Goal: Task Accomplishment & Management: Use online tool/utility

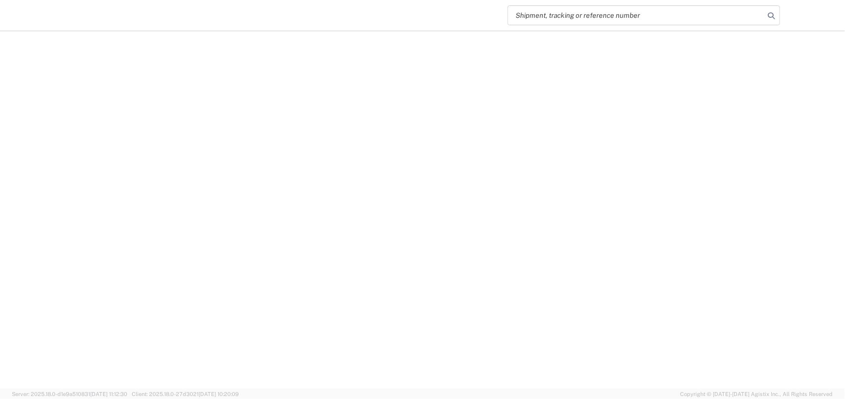
select select "EA"
select select "USD"
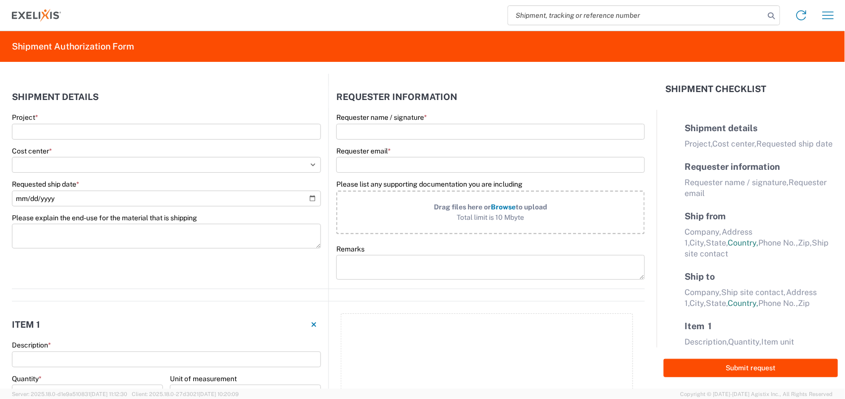
select select "US"
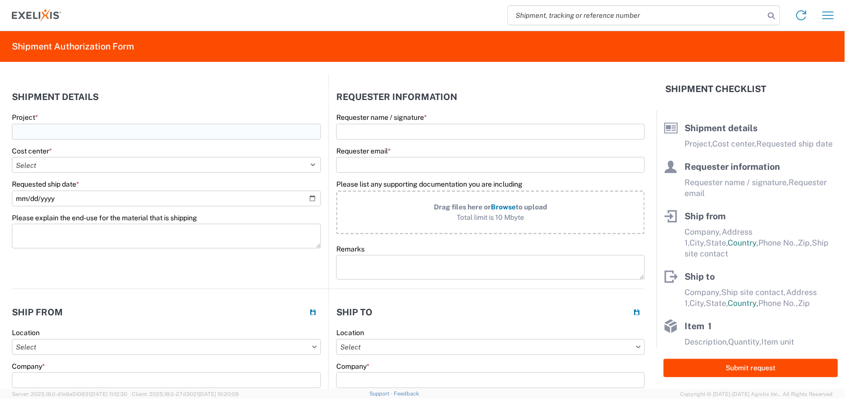
click at [186, 126] on input "Project *" at bounding box center [166, 132] width 309 height 16
click at [279, 164] on div "Cost center * Select Accounting 10021 All Bottle 10950 All Carton 10951 Aurigen…" at bounding box center [166, 160] width 309 height 27
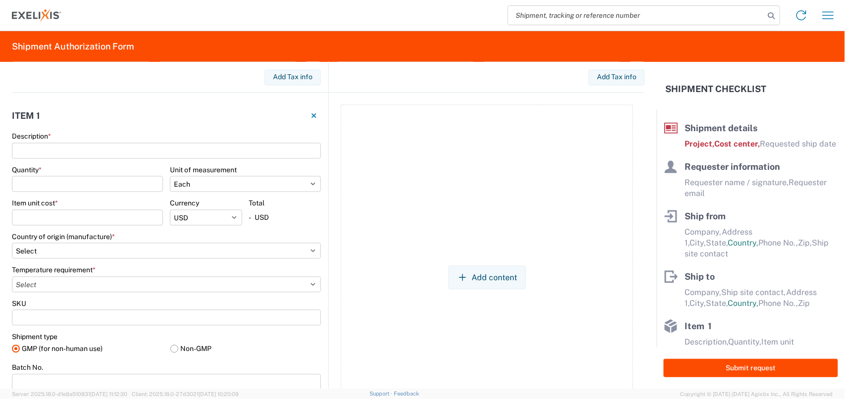
scroll to position [623, 0]
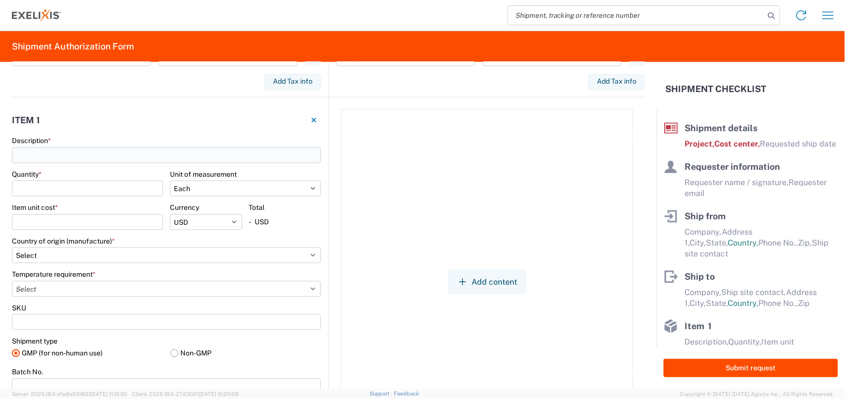
click at [100, 151] on input "Description *" at bounding box center [166, 156] width 309 height 16
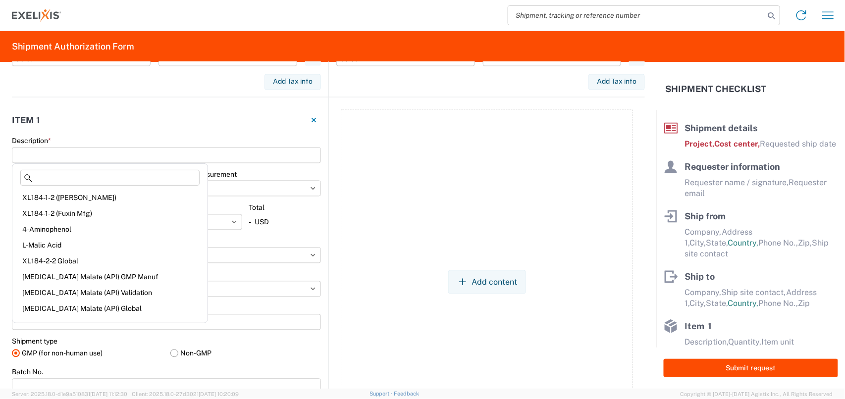
click at [330, 158] on div "Add content" at bounding box center [486, 283] width 316 height 370
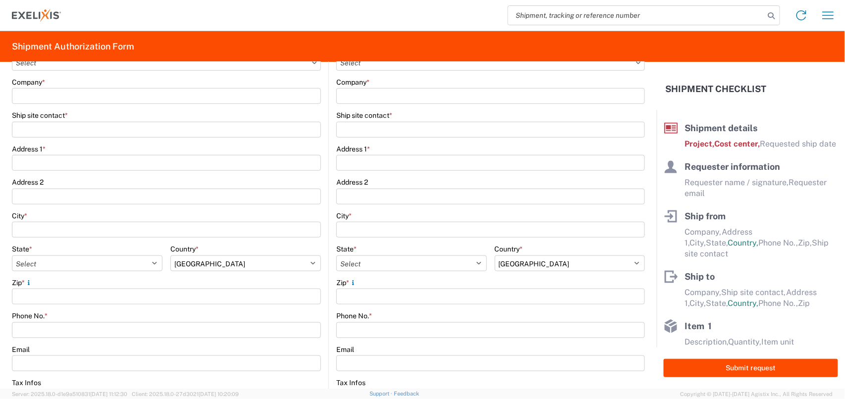
scroll to position [285, 0]
click at [523, 258] on select "Select [GEOGRAPHIC_DATA] [GEOGRAPHIC_DATA] [GEOGRAPHIC_DATA] [GEOGRAPHIC_DATA] …" at bounding box center [570, 262] width 151 height 16
click at [495, 254] on select "Select [GEOGRAPHIC_DATA] [GEOGRAPHIC_DATA] [GEOGRAPHIC_DATA] [GEOGRAPHIC_DATA] …" at bounding box center [570, 262] width 151 height 16
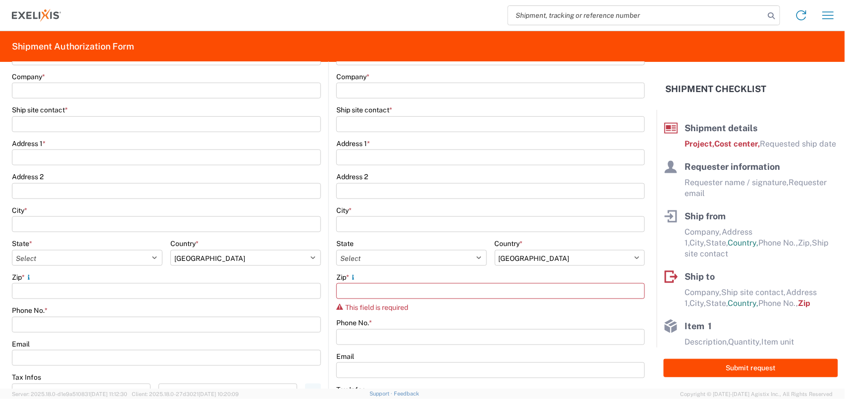
scroll to position [297, 0]
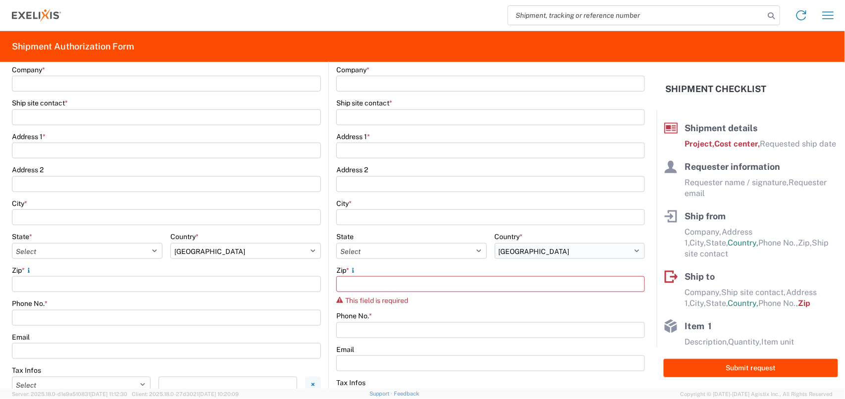
click at [513, 253] on select "Select [GEOGRAPHIC_DATA] [GEOGRAPHIC_DATA] [GEOGRAPHIC_DATA] [GEOGRAPHIC_DATA] …" at bounding box center [570, 251] width 151 height 16
click at [495, 243] on select "Select [GEOGRAPHIC_DATA] [GEOGRAPHIC_DATA] [GEOGRAPHIC_DATA] [GEOGRAPHIC_DATA] …" at bounding box center [570, 251] width 151 height 16
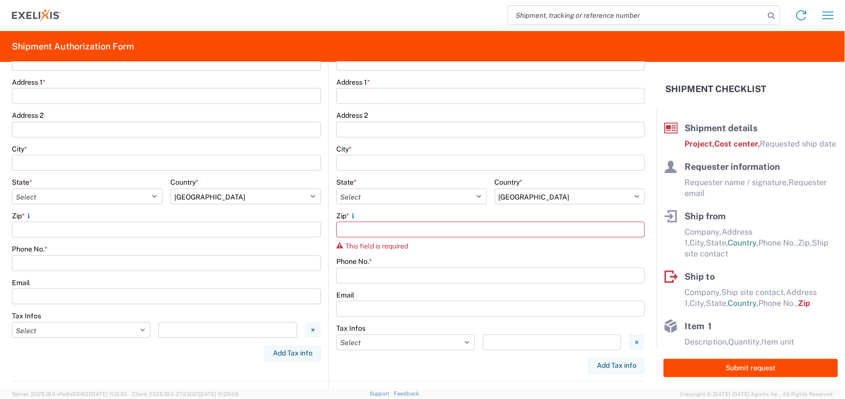
scroll to position [348, 0]
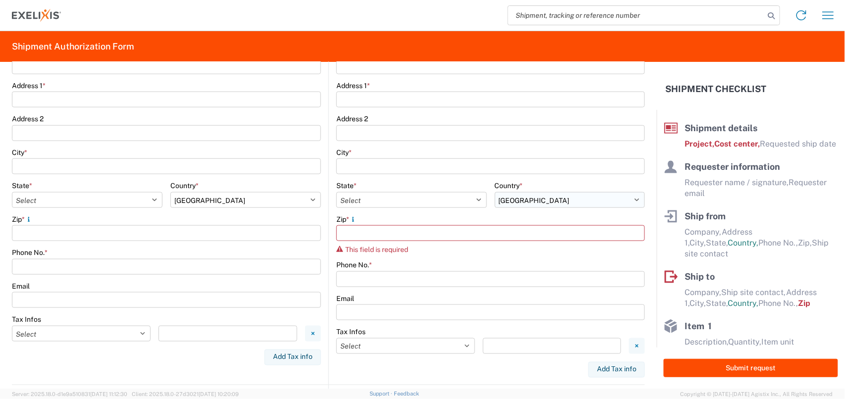
click at [535, 197] on select "Select [GEOGRAPHIC_DATA] [GEOGRAPHIC_DATA] [GEOGRAPHIC_DATA] [GEOGRAPHIC_DATA] …" at bounding box center [570, 200] width 151 height 16
select select "GB"
click at [495, 192] on select "Select [GEOGRAPHIC_DATA] [GEOGRAPHIC_DATA] [GEOGRAPHIC_DATA] [GEOGRAPHIC_DATA] …" at bounding box center [570, 200] width 151 height 16
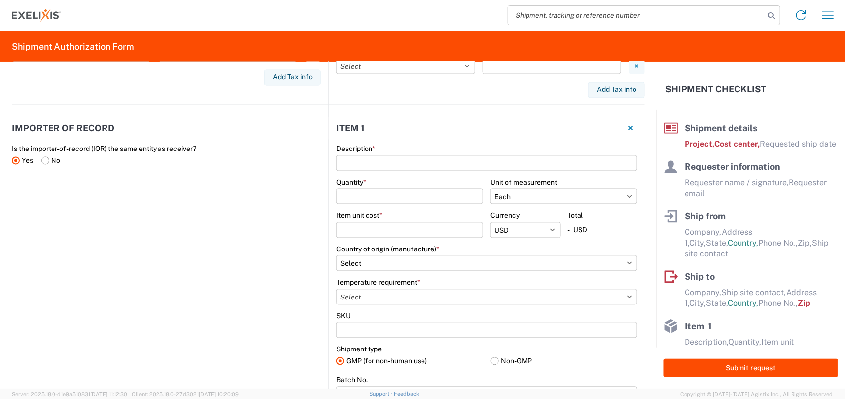
scroll to position [629, 0]
click at [508, 161] on input "Description *" at bounding box center [486, 162] width 301 height 16
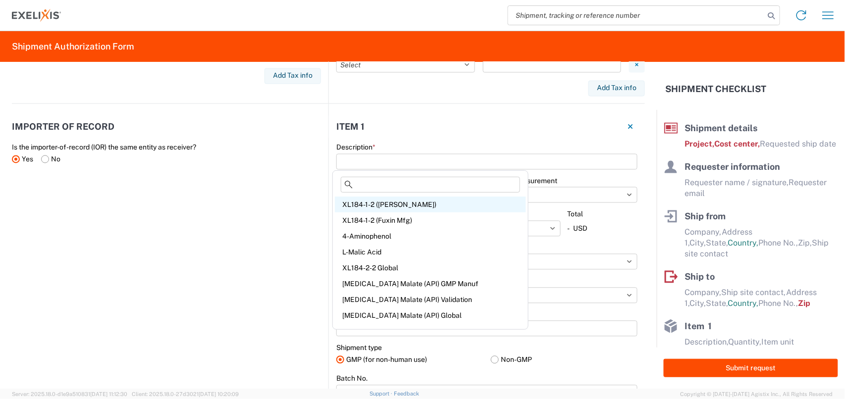
click at [404, 207] on div "XL184-1-2 ([PERSON_NAME])" at bounding box center [430, 205] width 191 height 16
type input "XL184-1-2 ([PERSON_NAME])"
type input "1"
select select "KGS"
type input "590"
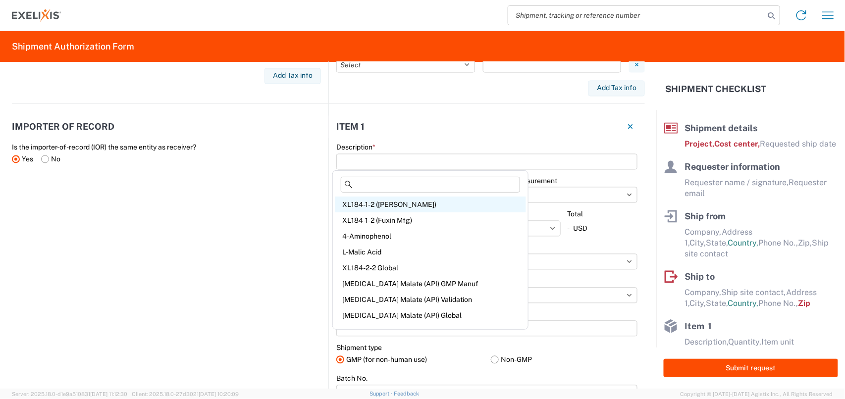
select select "USD"
select select "IN"
select select
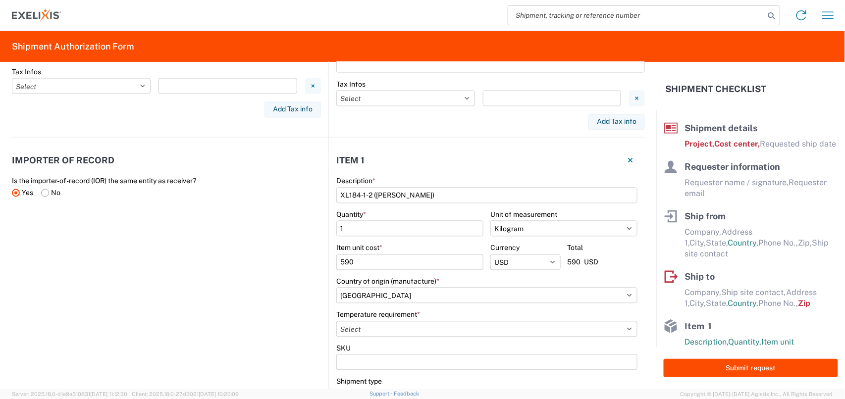
scroll to position [595, 0]
click at [623, 161] on button "button" at bounding box center [630, 161] width 14 height 14
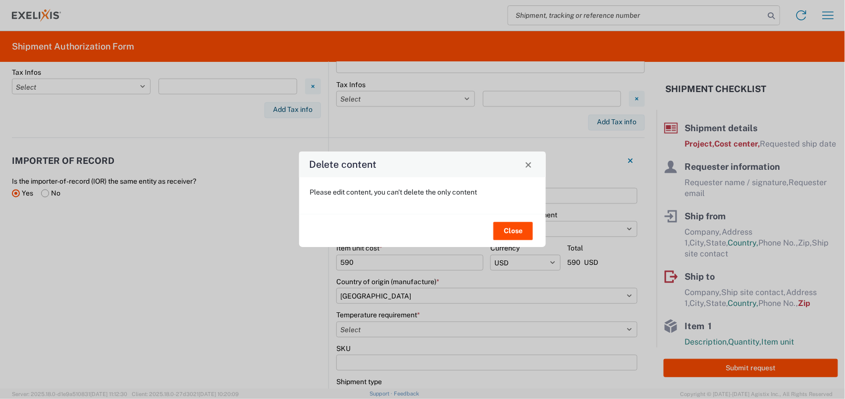
click at [537, 166] on div "Delete content" at bounding box center [422, 165] width 247 height 26
click at [531, 165] on span "Close" at bounding box center [528, 164] width 7 height 7
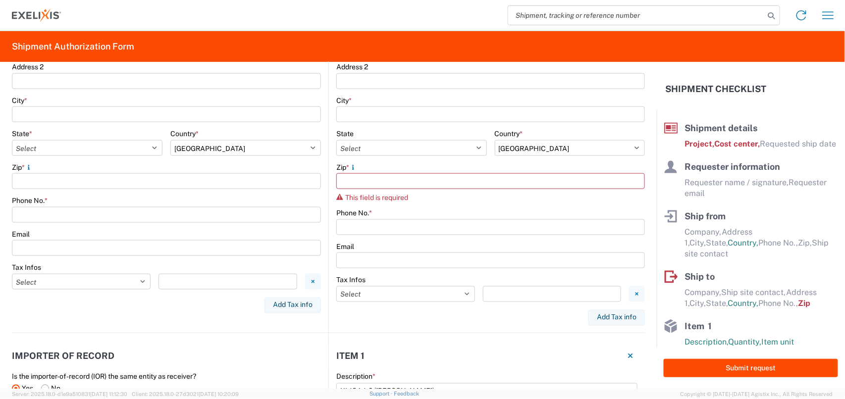
scroll to position [399, 0]
click at [556, 154] on select "Select [GEOGRAPHIC_DATA] [GEOGRAPHIC_DATA] [GEOGRAPHIC_DATA] [GEOGRAPHIC_DATA] …" at bounding box center [570, 149] width 151 height 16
select select "US"
click at [495, 141] on select "Select [GEOGRAPHIC_DATA] [GEOGRAPHIC_DATA] [GEOGRAPHIC_DATA] [GEOGRAPHIC_DATA] …" at bounding box center [570, 149] width 151 height 16
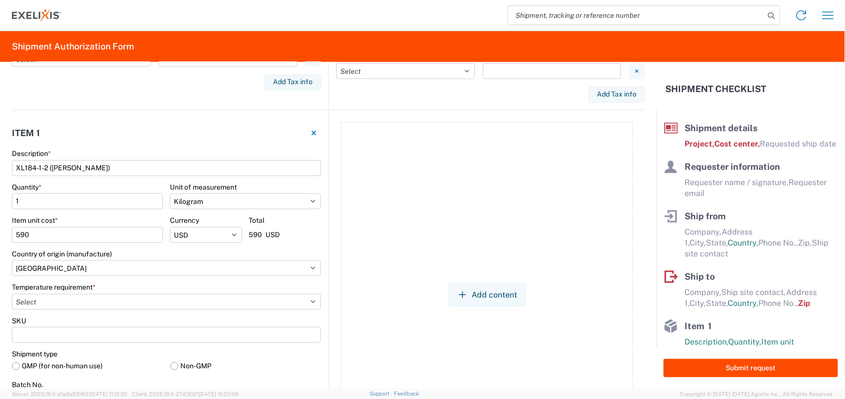
scroll to position [631, 0]
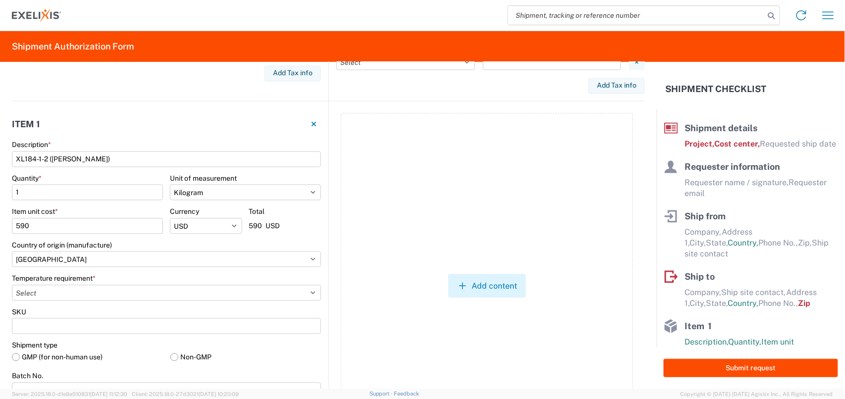
click at [475, 282] on button "Add content" at bounding box center [487, 286] width 78 height 24
select select "EA"
select select "USD"
select select "US"
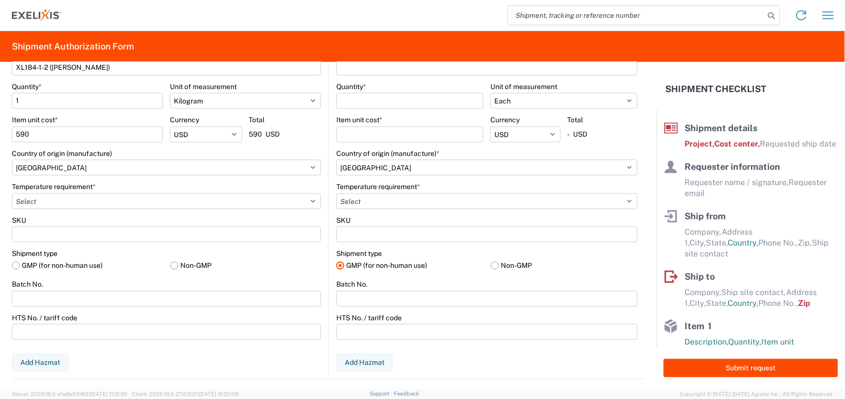
scroll to position [723, 0]
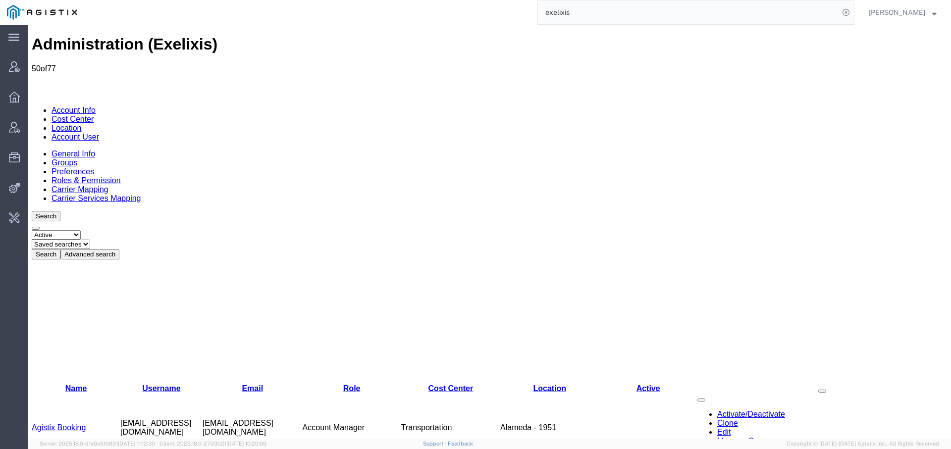
click at [81, 106] on link "Account Info" at bounding box center [73, 110] width 44 height 8
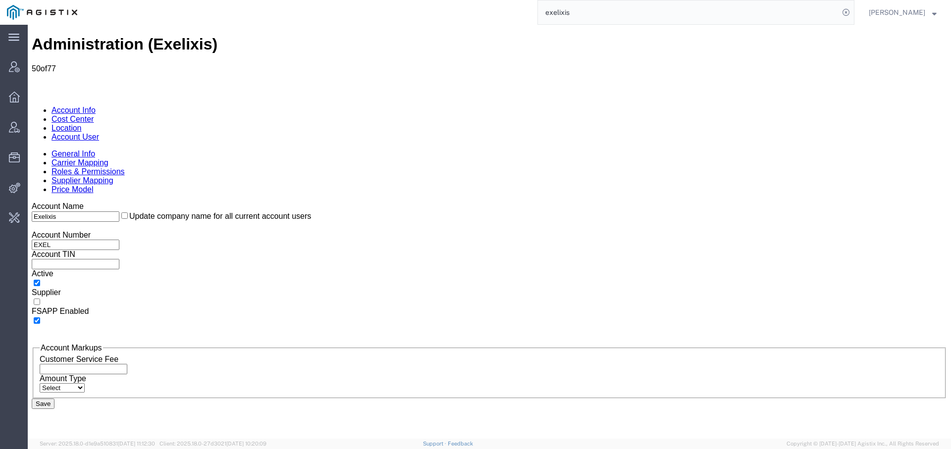
click at [108, 158] on link "Carrier Mapping" at bounding box center [79, 162] width 57 height 8
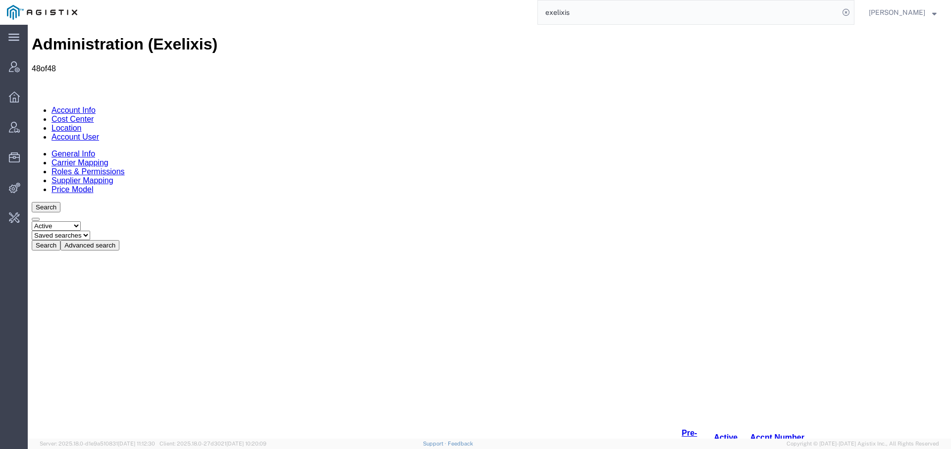
drag, startPoint x: 102, startPoint y: 142, endPoint x: 122, endPoint y: 143, distance: 20.3
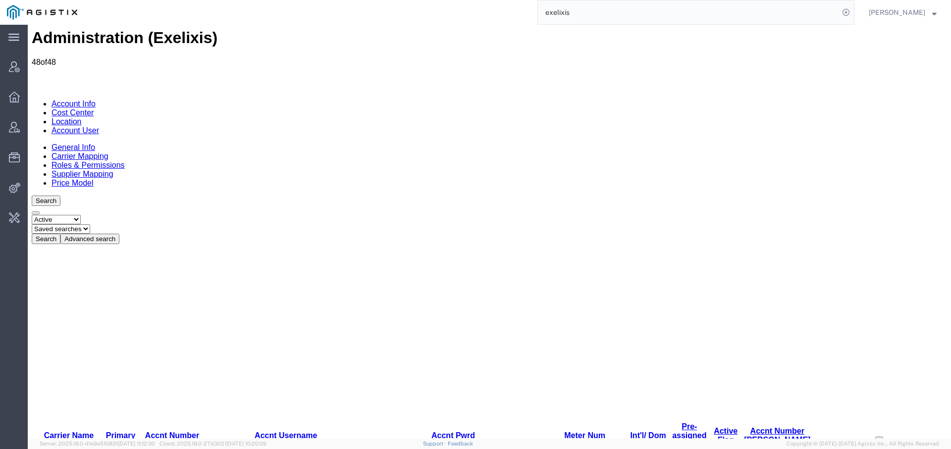
scroll to position [8, 0]
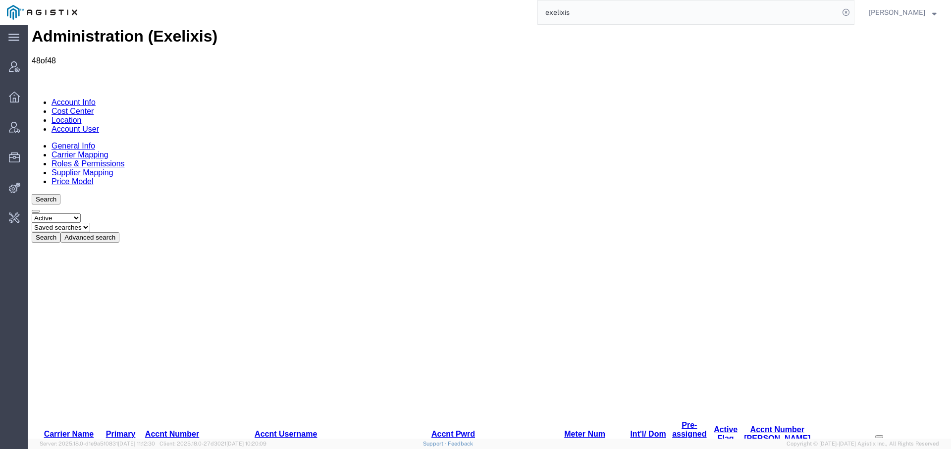
click at [78, 213] on select "Select status Active All Inactive" at bounding box center [56, 217] width 49 height 9
select select "ALL"
click at [32, 213] on select "Select status Active All Inactive" at bounding box center [56, 217] width 49 height 9
click at [60, 232] on button "Search" at bounding box center [46, 237] width 29 height 10
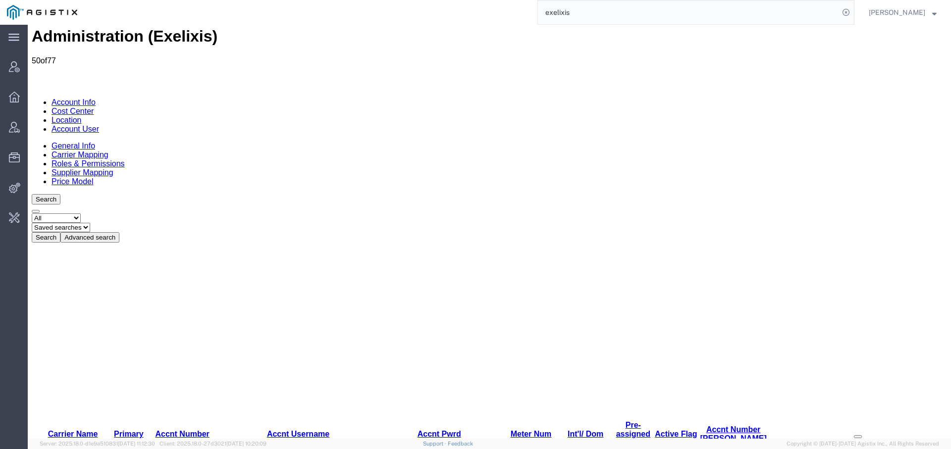
click at [368, 213] on div "Select status Active All Inactive Saved searches Search Advanced search" at bounding box center [489, 227] width 915 height 29
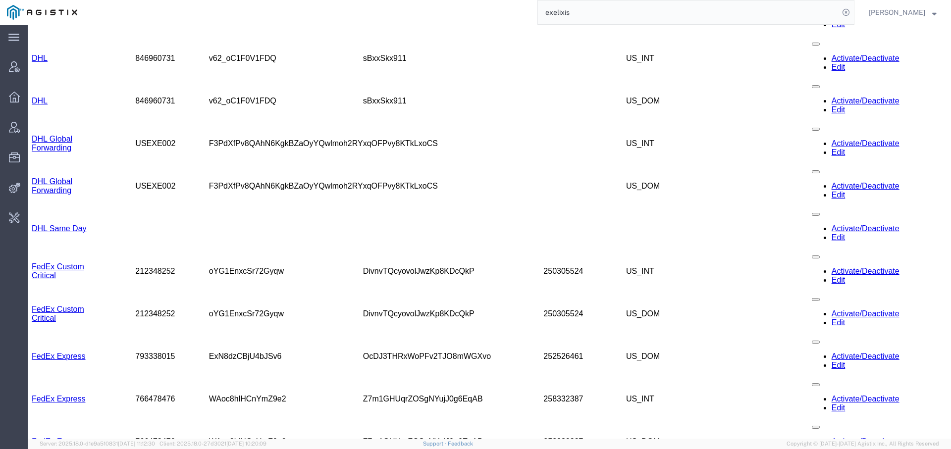
scroll to position [891, 0]
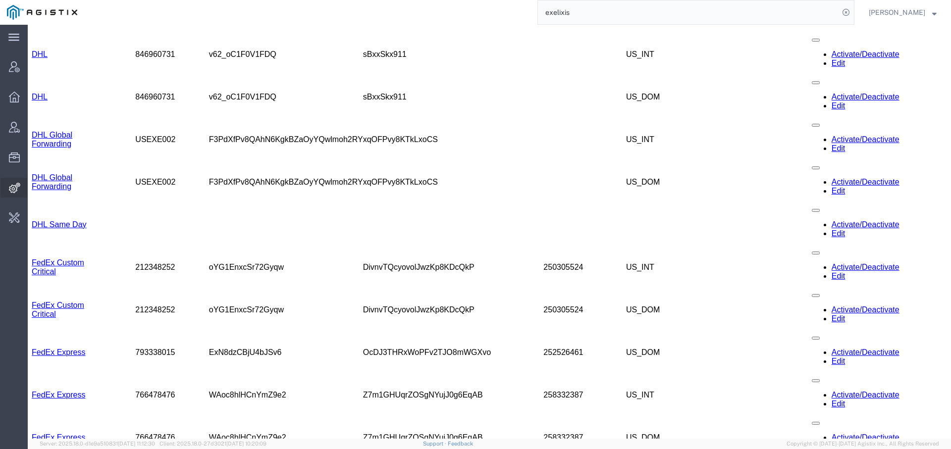
click at [13, 187] on icon at bounding box center [14, 188] width 11 height 10
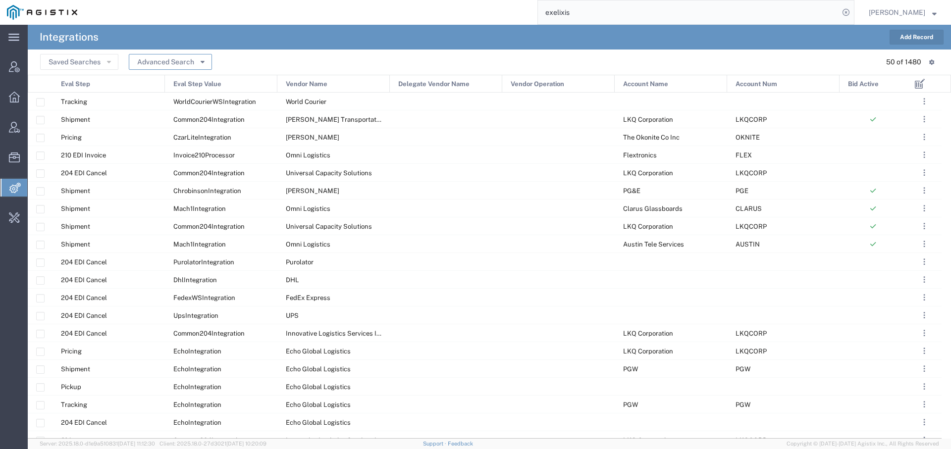
click at [195, 58] on button "Advanced Search" at bounding box center [170, 62] width 83 height 16
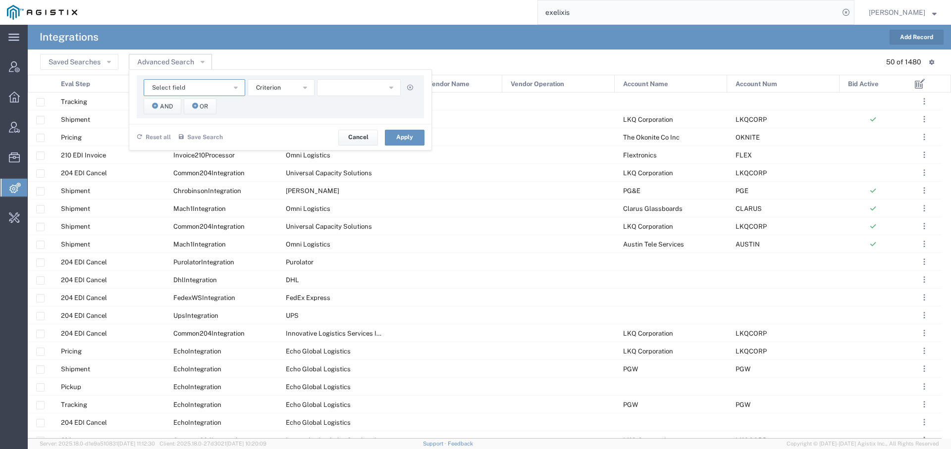
click at [229, 84] on button "Select field" at bounding box center [195, 87] width 102 height 17
click at [208, 172] on span "Vendor Name" at bounding box center [194, 175] width 100 height 13
click at [348, 79] on input "text" at bounding box center [359, 87] width 84 height 17
type input "skelton"
click at [403, 138] on button "Apply" at bounding box center [405, 138] width 40 height 16
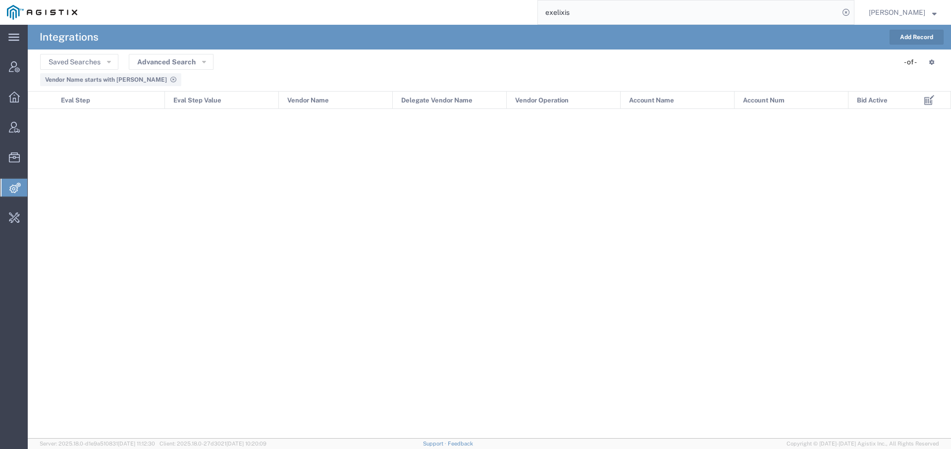
click at [147, 78] on div "Vendor Name starts with skelton" at bounding box center [110, 79] width 141 height 13
click at [170, 77] on icon at bounding box center [173, 80] width 6 height 6
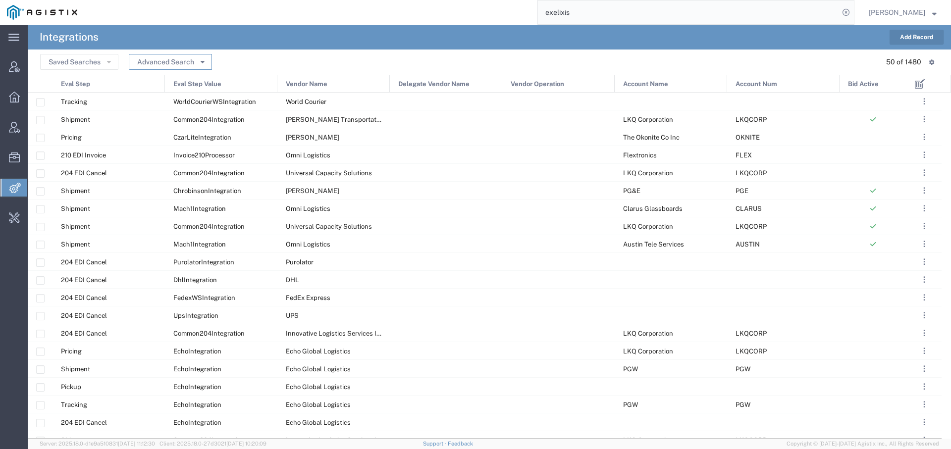
click at [201, 63] on icon "button" at bounding box center [203, 61] width 4 height 7
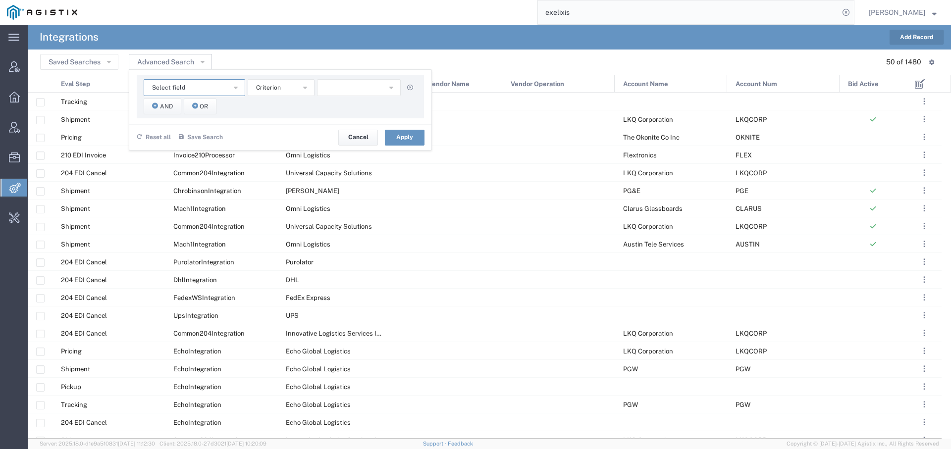
click at [228, 85] on button "Select field" at bounding box center [195, 87] width 102 height 17
click at [223, 107] on span "Account Name" at bounding box center [194, 105] width 100 height 13
click at [369, 95] on input "text" at bounding box center [359, 87] width 84 height 17
type input "Exelixis"
click at [405, 135] on button "Apply" at bounding box center [405, 138] width 40 height 16
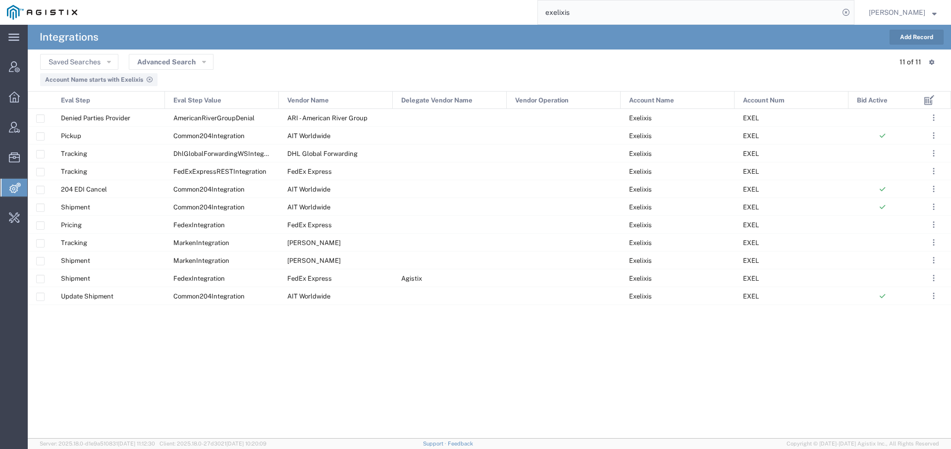
click at [311, 101] on span "Vendor Name" at bounding box center [308, 101] width 42 height 18
